Goal: Transaction & Acquisition: Purchase product/service

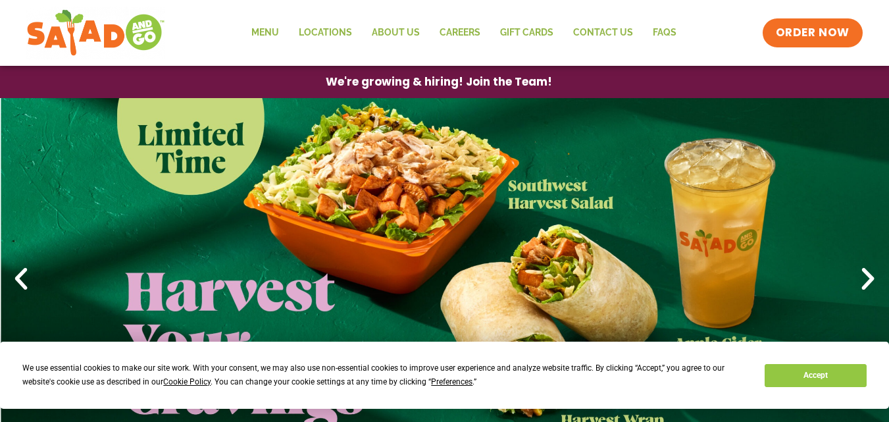
scroll to position [329, 0]
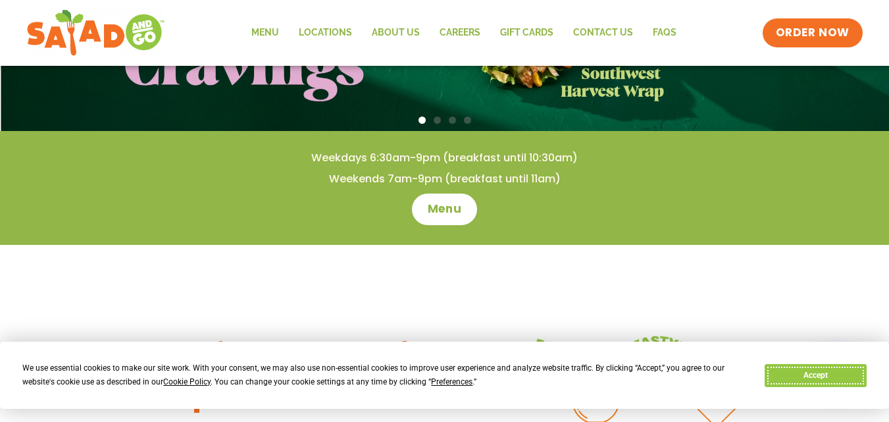
click at [827, 378] on button "Accept" at bounding box center [814, 375] width 101 height 23
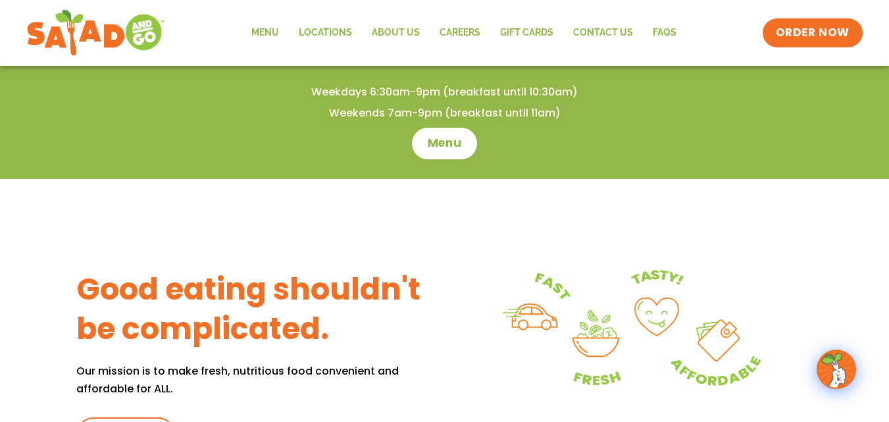
scroll to position [132, 0]
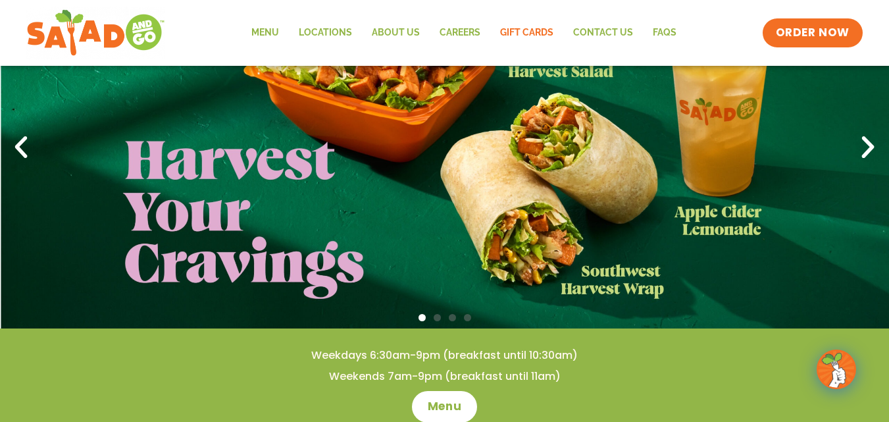
click at [517, 35] on link "GIFT CARDS" at bounding box center [526, 33] width 73 height 30
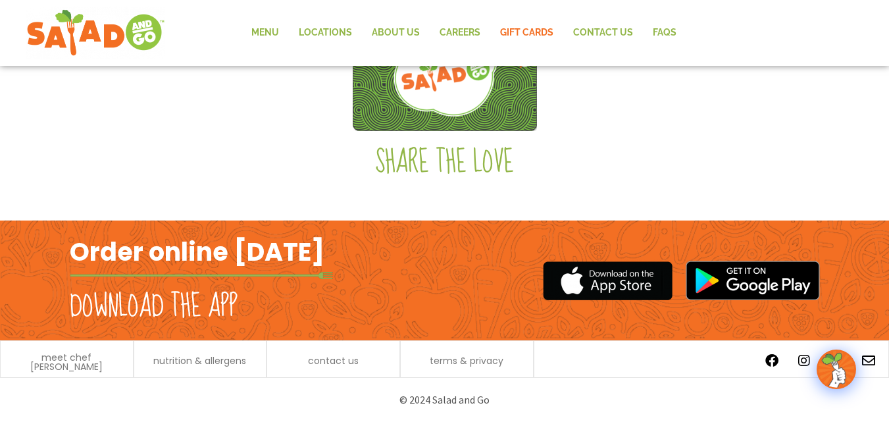
scroll to position [237, 0]
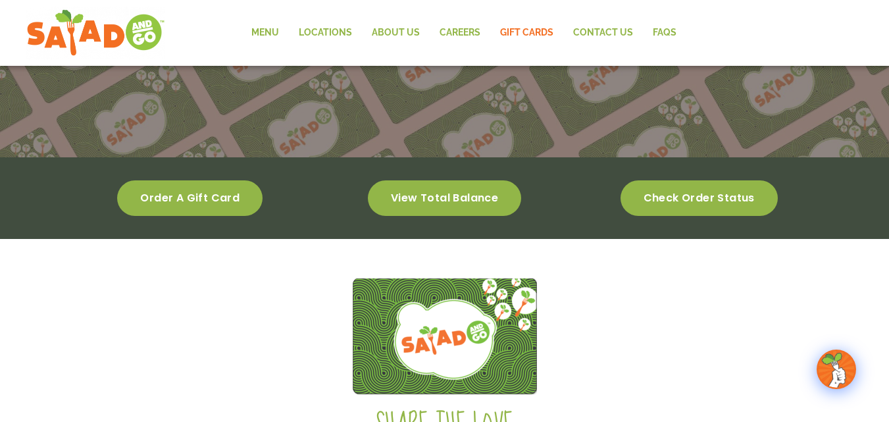
click at [710, 201] on span "Check order status" at bounding box center [698, 197] width 111 height 9
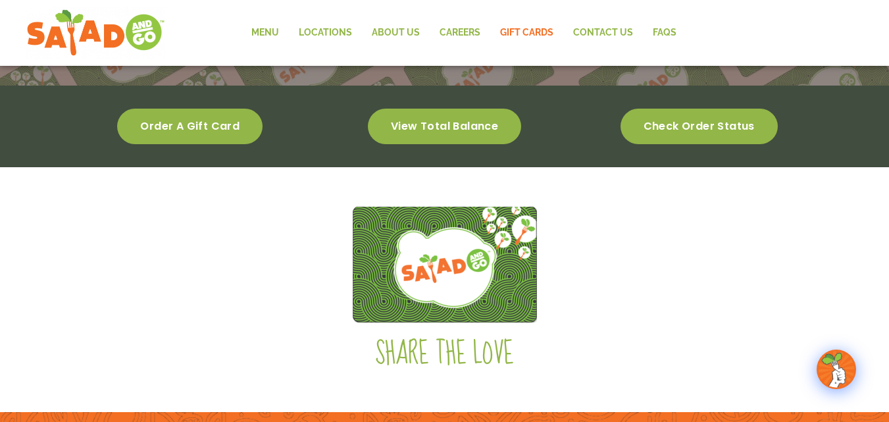
scroll to position [303, 0]
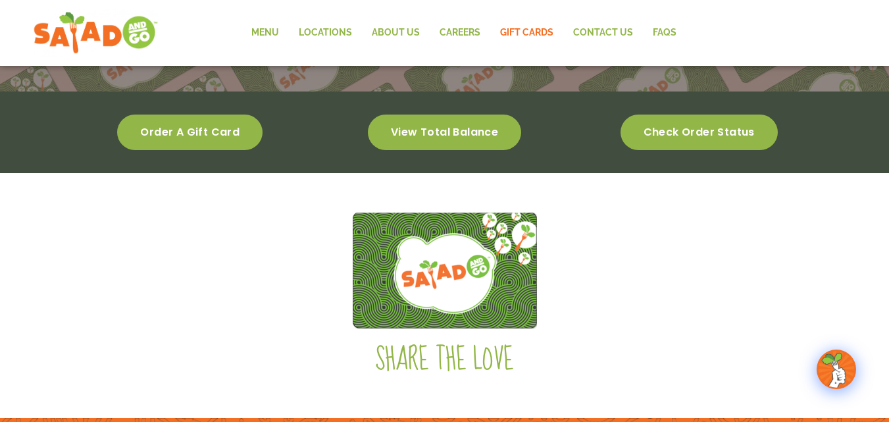
click at [75, 41] on img at bounding box center [96, 32] width 124 height 47
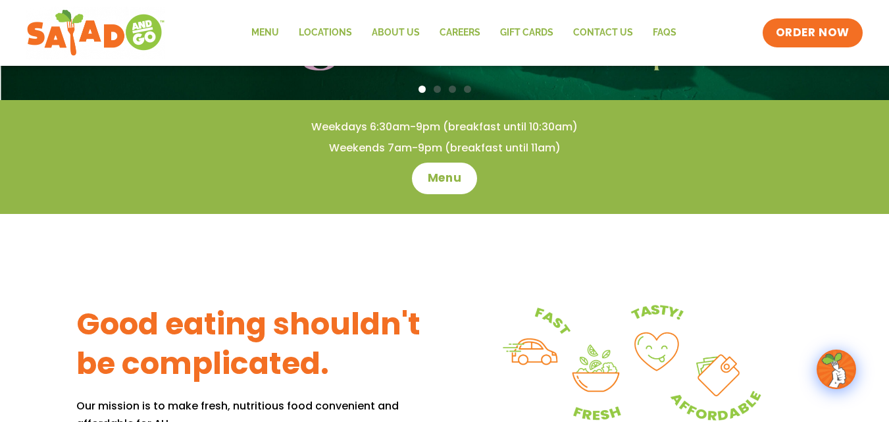
scroll to position [395, 0]
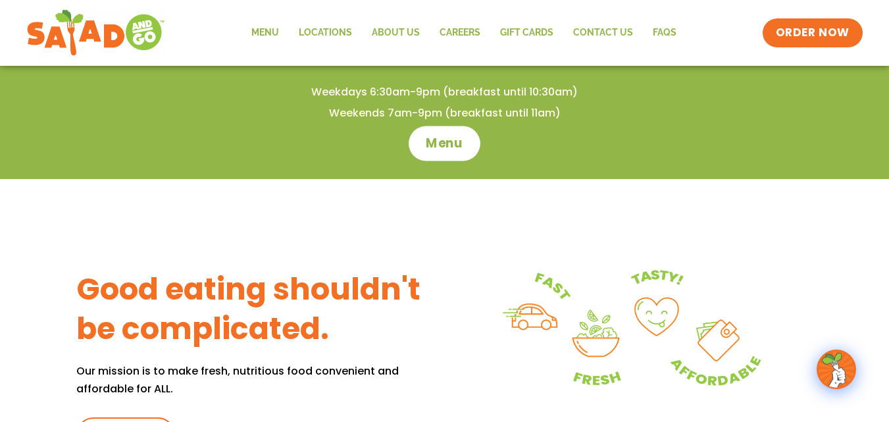
click at [442, 145] on span "Menu" at bounding box center [444, 143] width 37 height 17
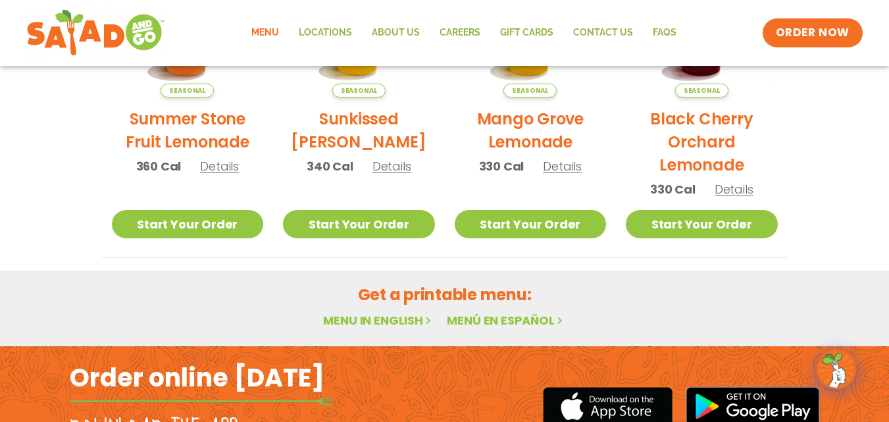
scroll to position [759, 0]
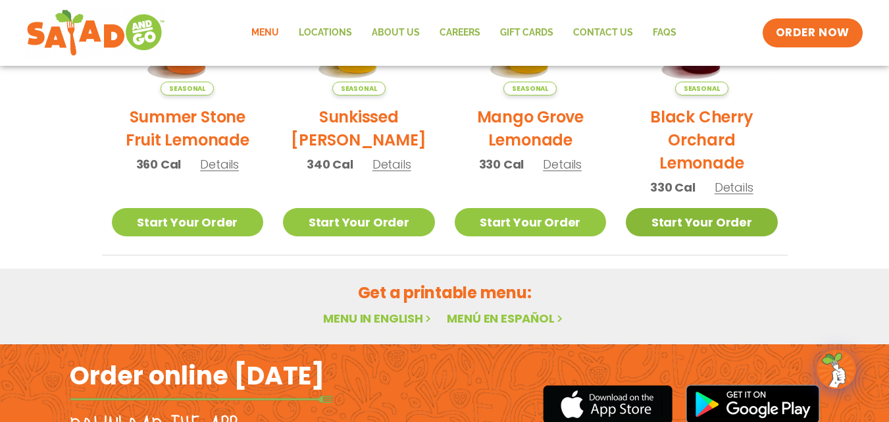
click at [696, 232] on link "Start Your Order" at bounding box center [701, 222] width 152 height 28
